Goal: Information Seeking & Learning: Learn about a topic

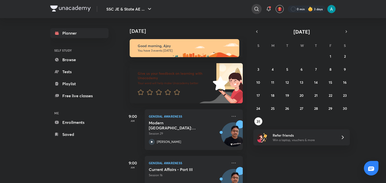
click at [256, 10] on icon at bounding box center [256, 9] width 6 height 6
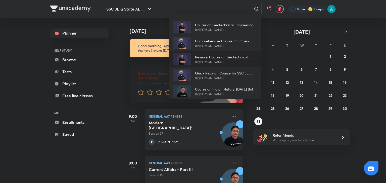
click at [211, 55] on p "Revision Course on Geotechnical Engineering" at bounding box center [226, 57] width 62 height 5
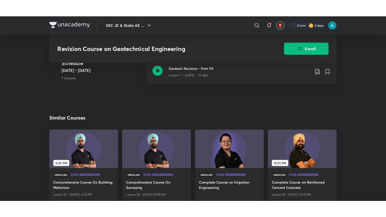
scroll to position [367, 0]
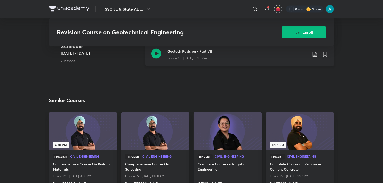
click at [175, 59] on p "Lesson 7 • [DATE] • 1h 38m" at bounding box center [187, 58] width 39 height 5
